Goal: Navigation & Orientation: Find specific page/section

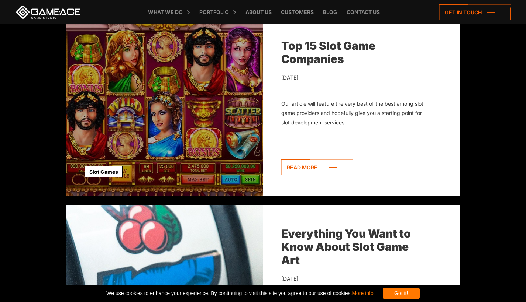
scroll to position [206, 0]
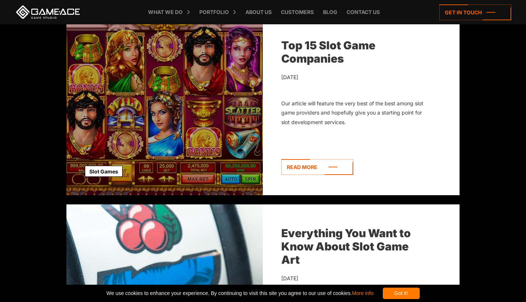
click at [46, 9] on link at bounding box center [48, 12] width 66 height 13
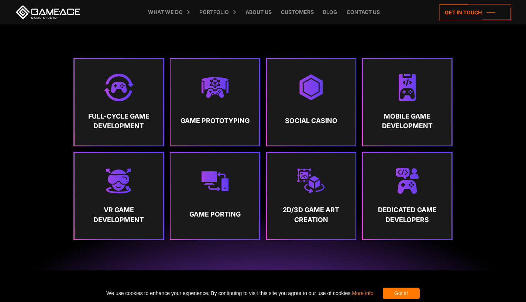
scroll to position [376, 0]
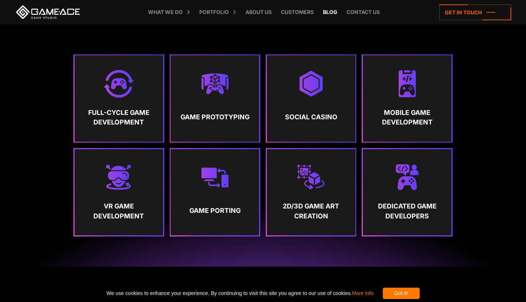
click at [334, 9] on link "Blog" at bounding box center [330, 12] width 22 height 24
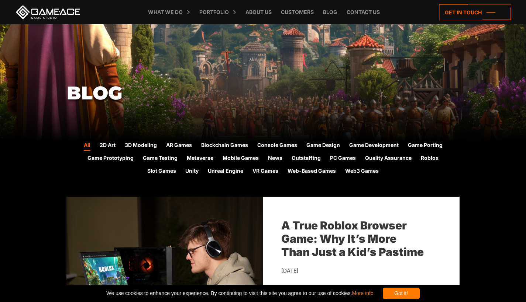
scroll to position [83, 0]
click at [171, 176] on link "Slot Games" at bounding box center [161, 172] width 29 height 10
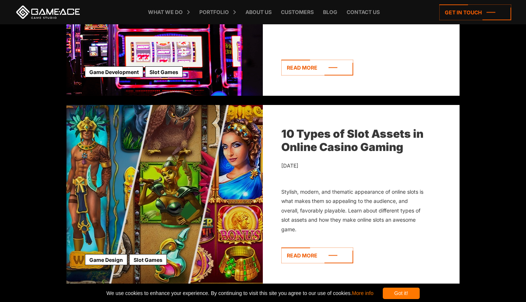
scroll to position [751, 0]
